Goal: Information Seeking & Learning: Check status

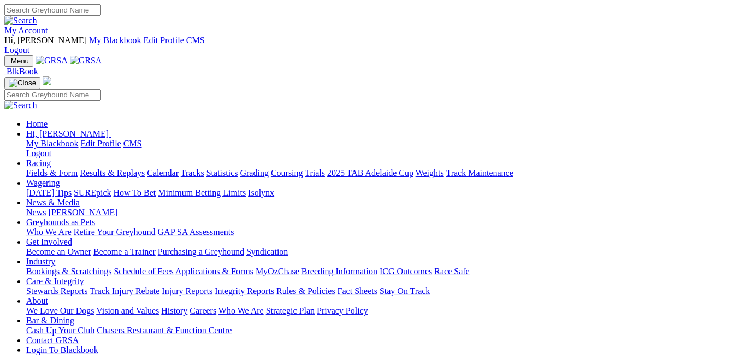
click at [179, 168] on link "Calendar" at bounding box center [163, 172] width 32 height 9
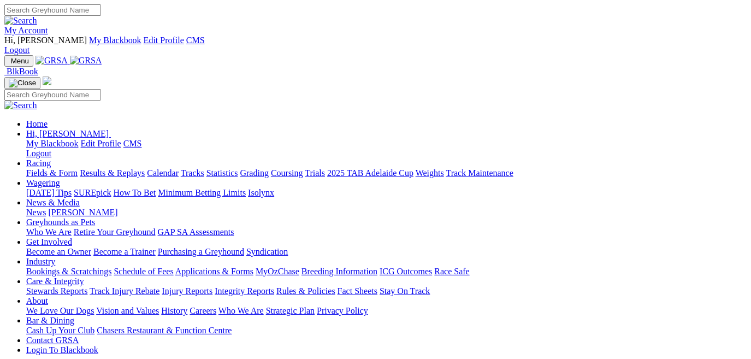
drag, startPoint x: 0, startPoint y: 0, endPoint x: 179, endPoint y: 43, distance: 184.2
click at [51, 158] on link "Racing" at bounding box center [38, 162] width 25 height 9
click at [119, 168] on link "Results & Replays" at bounding box center [112, 172] width 65 height 9
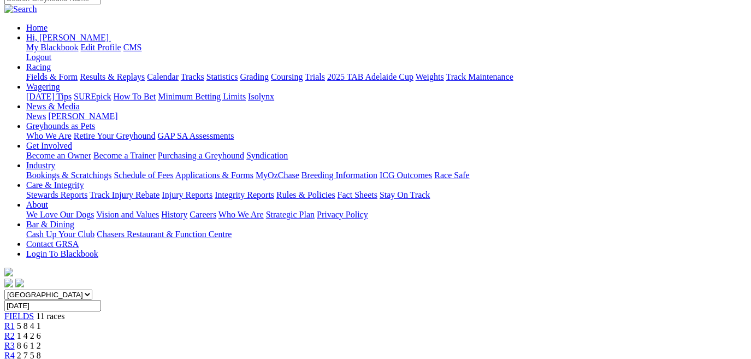
scroll to position [112, 0]
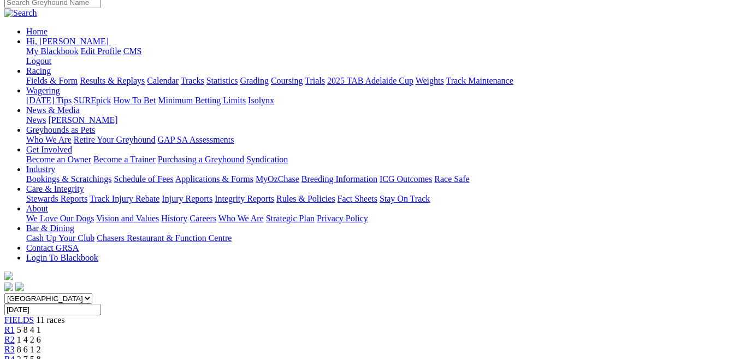
click at [180, 335] on div "R2 1 4 2 6" at bounding box center [375, 340] width 742 height 10
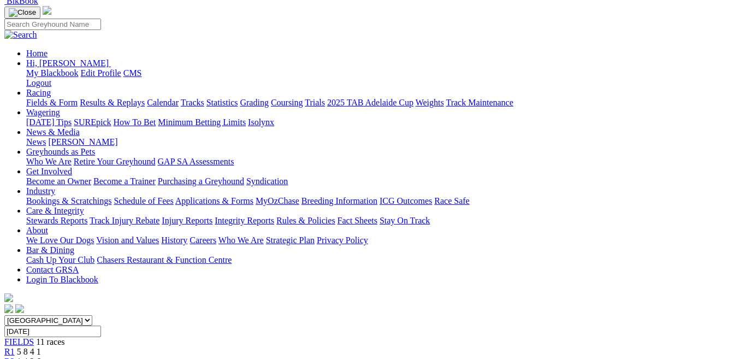
scroll to position [79, 0]
